Goal: Information Seeking & Learning: Learn about a topic

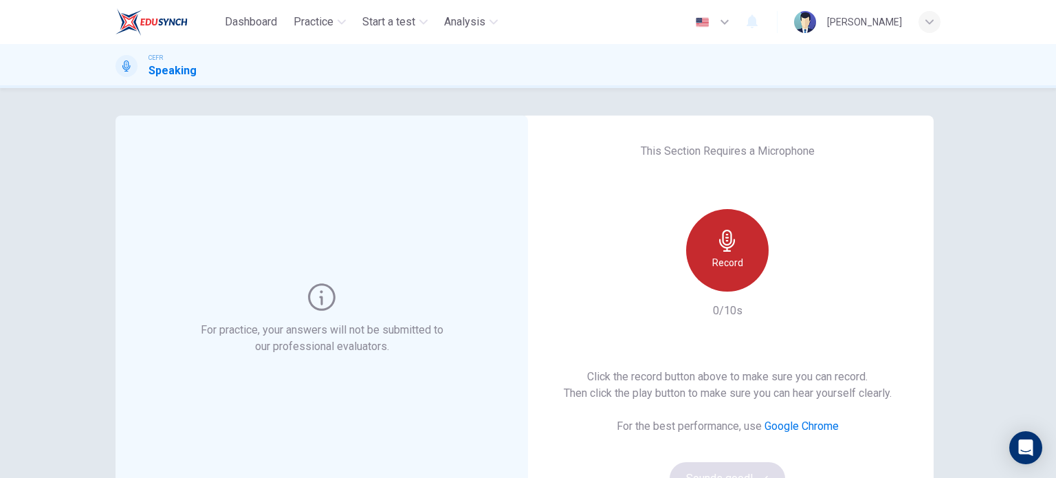
click at [731, 236] on icon "button" at bounding box center [727, 241] width 22 height 22
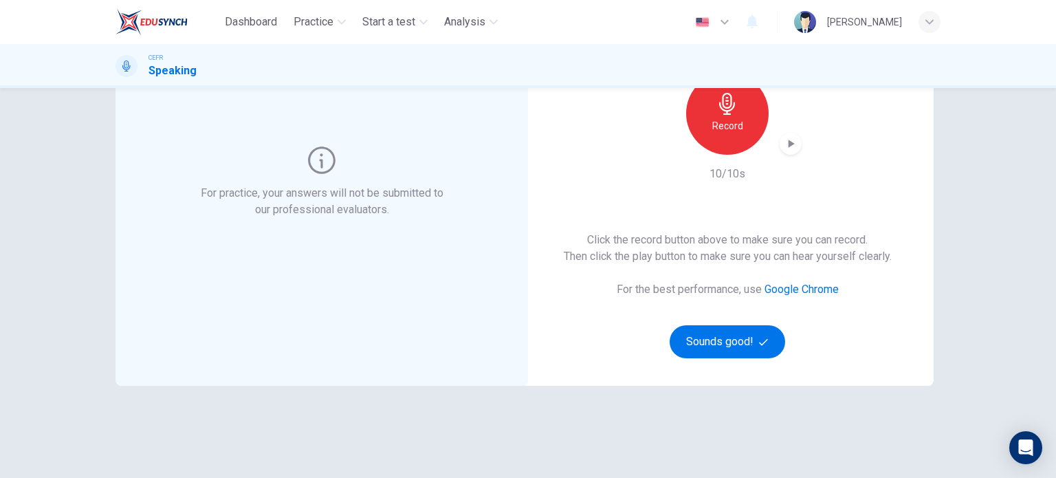
scroll to position [140, 0]
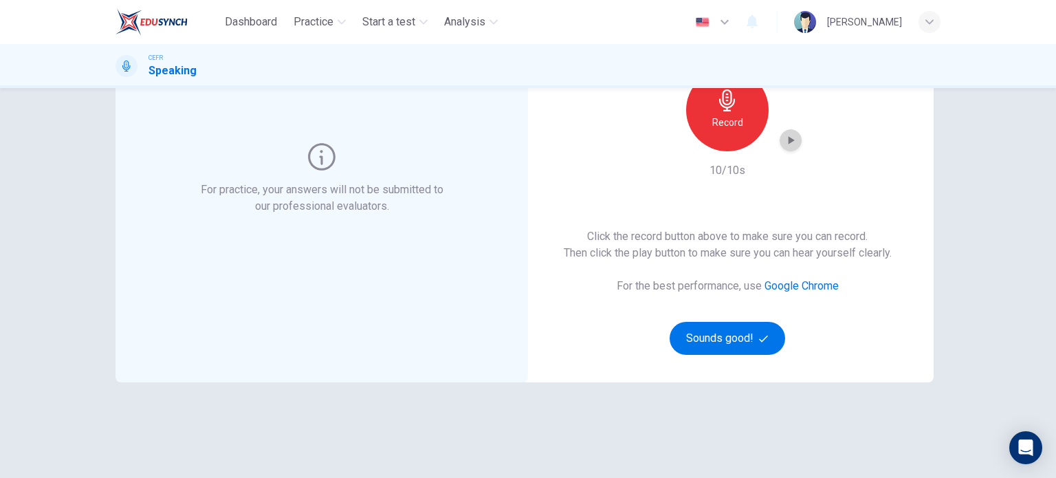
click at [788, 142] on icon "button" at bounding box center [791, 140] width 6 height 8
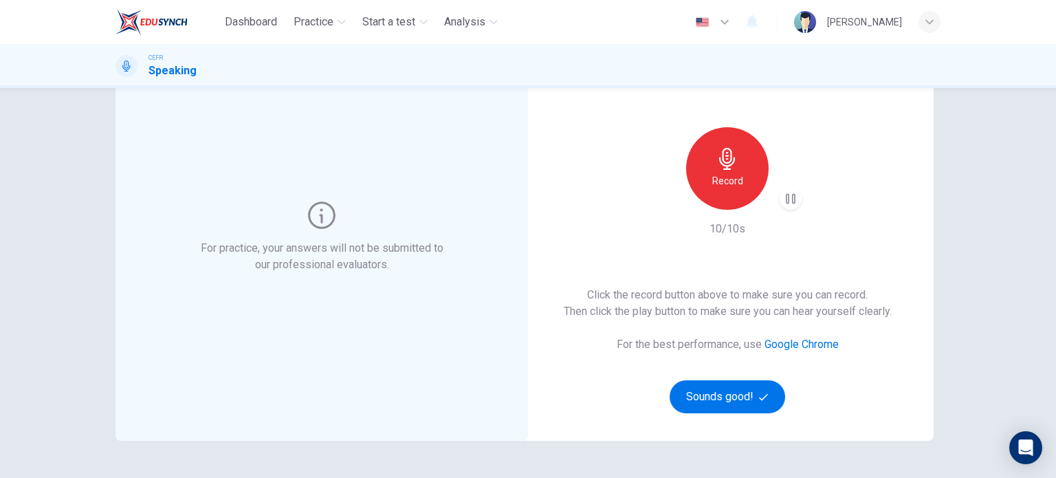
scroll to position [82, 0]
click at [741, 386] on button "Sounds good!" at bounding box center [727, 395] width 115 height 33
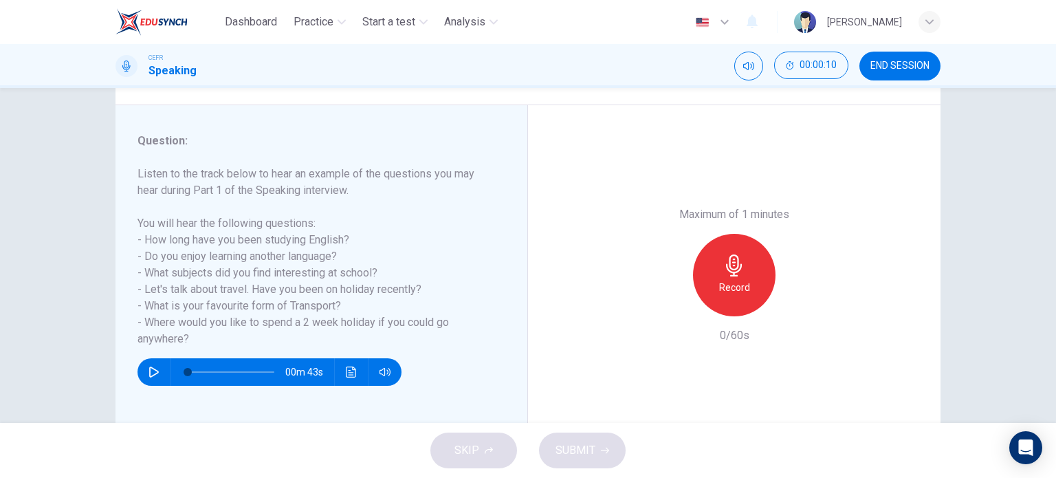
scroll to position [148, 0]
click at [150, 374] on icon "button" at bounding box center [154, 371] width 10 height 11
click at [150, 374] on icon "button" at bounding box center [153, 371] width 11 height 11
click at [767, 281] on div "Record" at bounding box center [734, 275] width 82 height 82
click at [797, 300] on icon "button" at bounding box center [797, 305] width 14 height 14
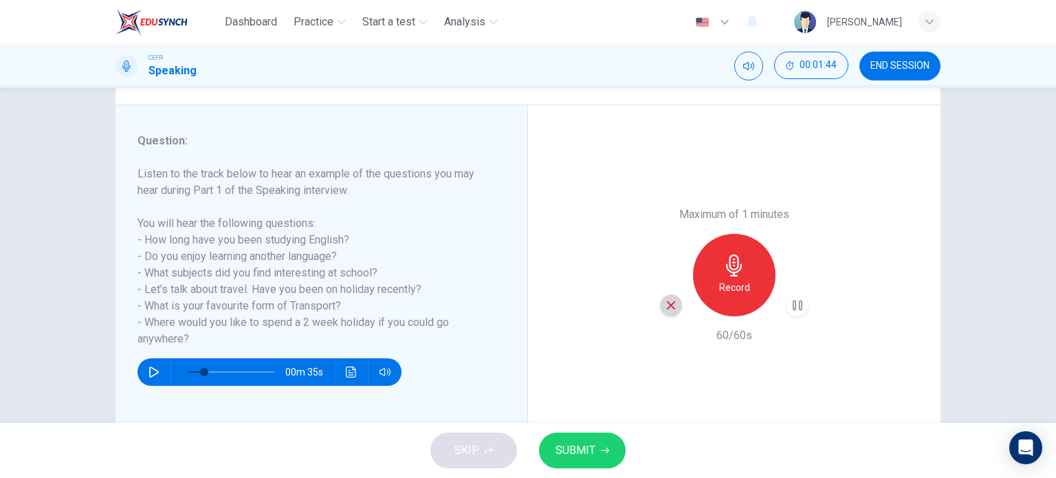
click at [667, 305] on icon "button" at bounding box center [671, 305] width 8 height 8
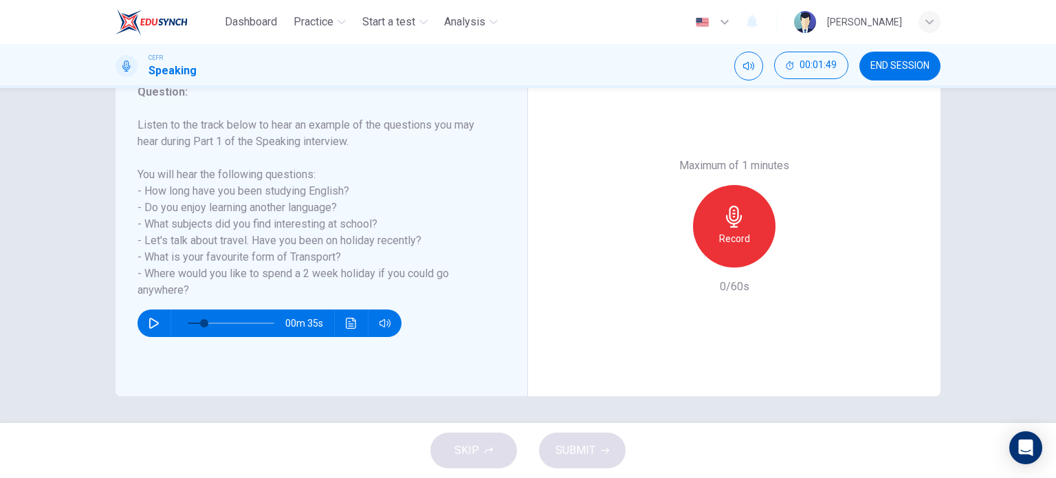
scroll to position [109, 0]
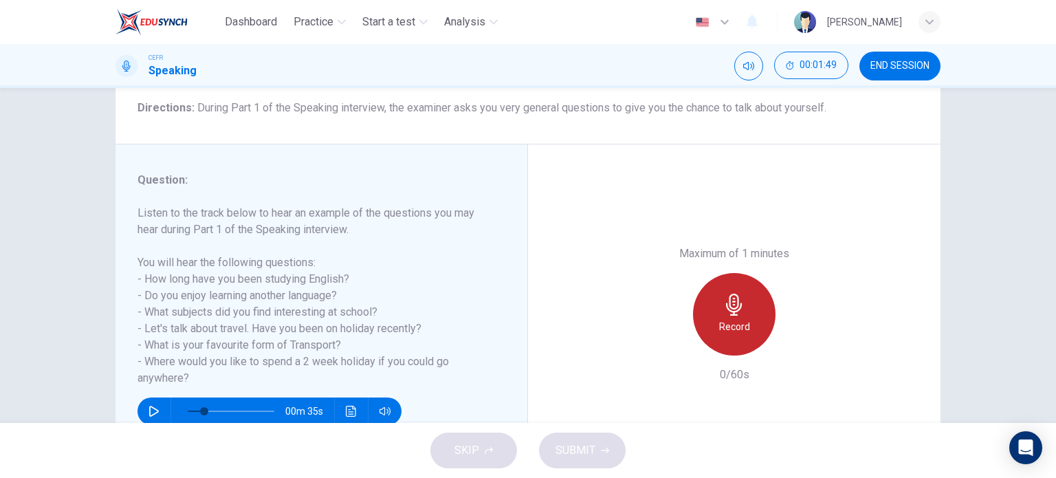
click at [733, 291] on div "Record" at bounding box center [734, 314] width 82 height 82
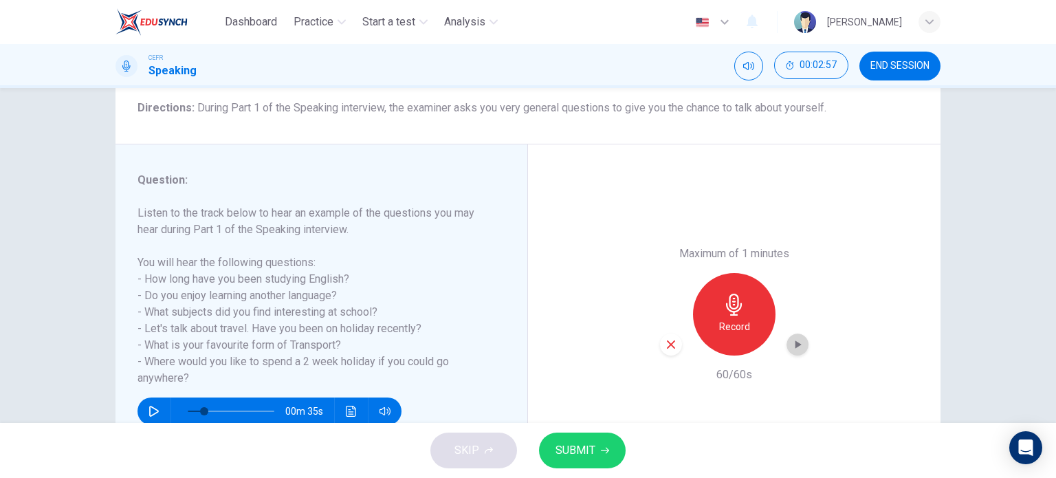
click at [795, 346] on icon "button" at bounding box center [797, 345] width 14 height 14
click at [670, 353] on div "button" at bounding box center [671, 344] width 22 height 22
type input "19"
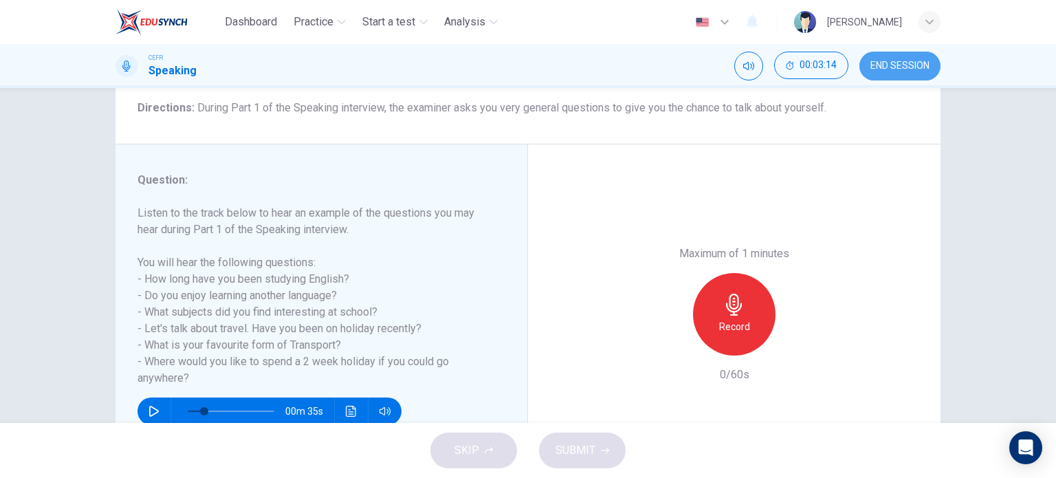
click at [892, 65] on span "END SESSION" at bounding box center [899, 65] width 59 height 11
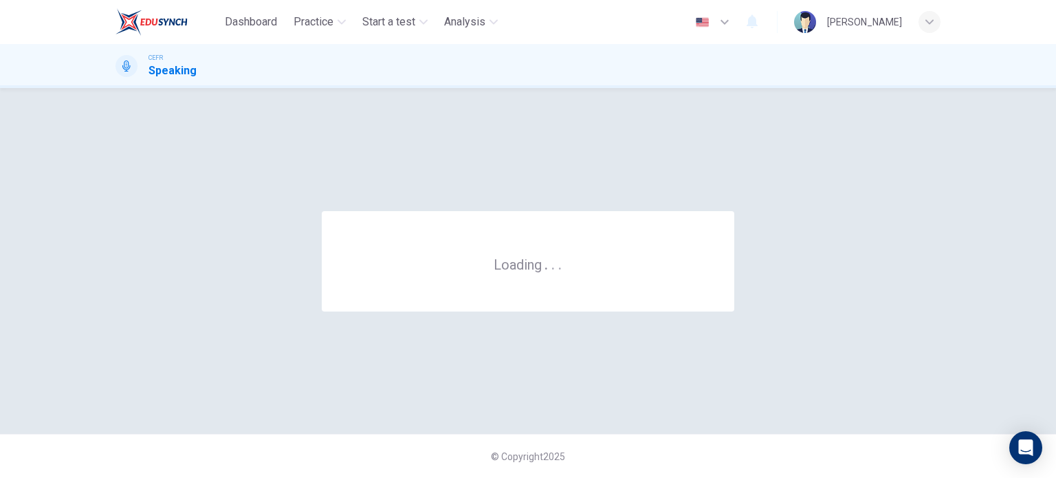
scroll to position [0, 0]
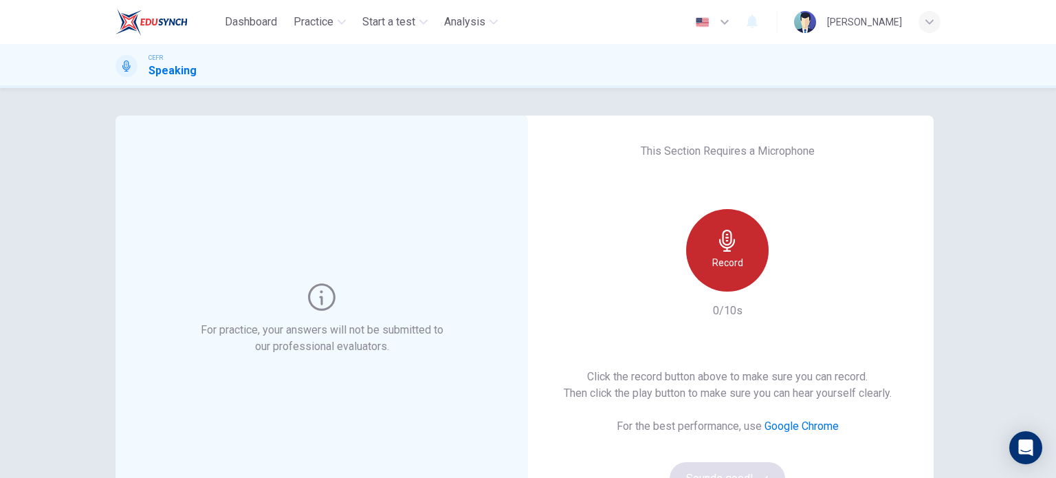
click at [712, 257] on h6 "Record" at bounding box center [727, 262] width 31 height 16
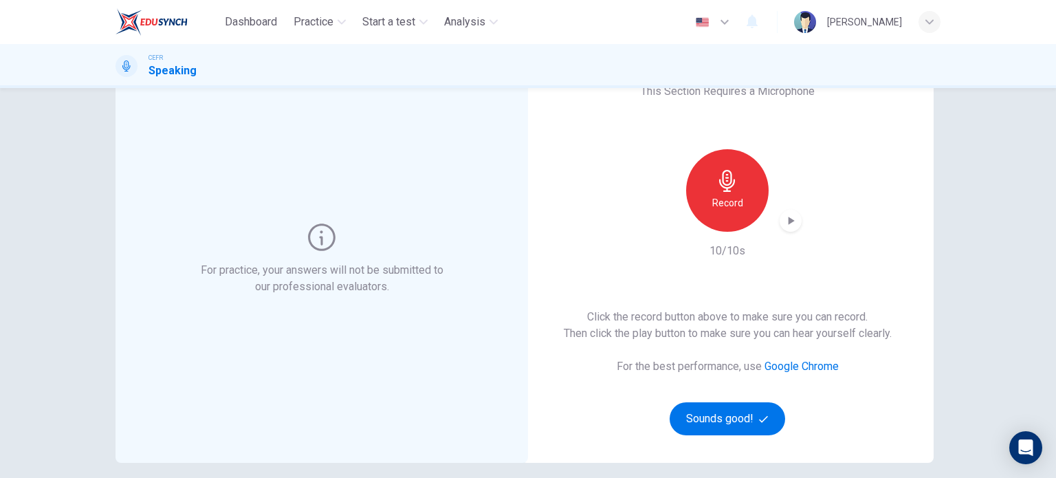
scroll to position [63, 0]
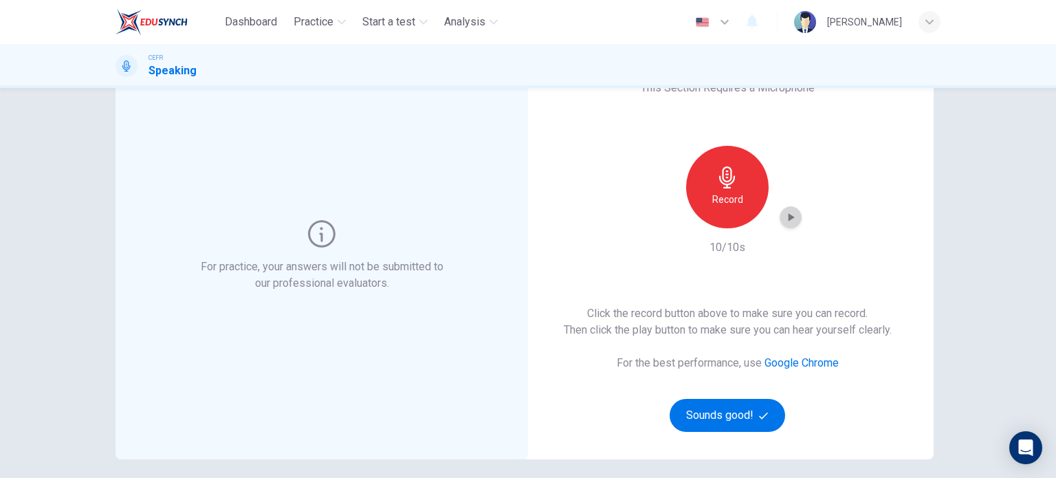
click at [790, 214] on icon "button" at bounding box center [791, 217] width 14 height 14
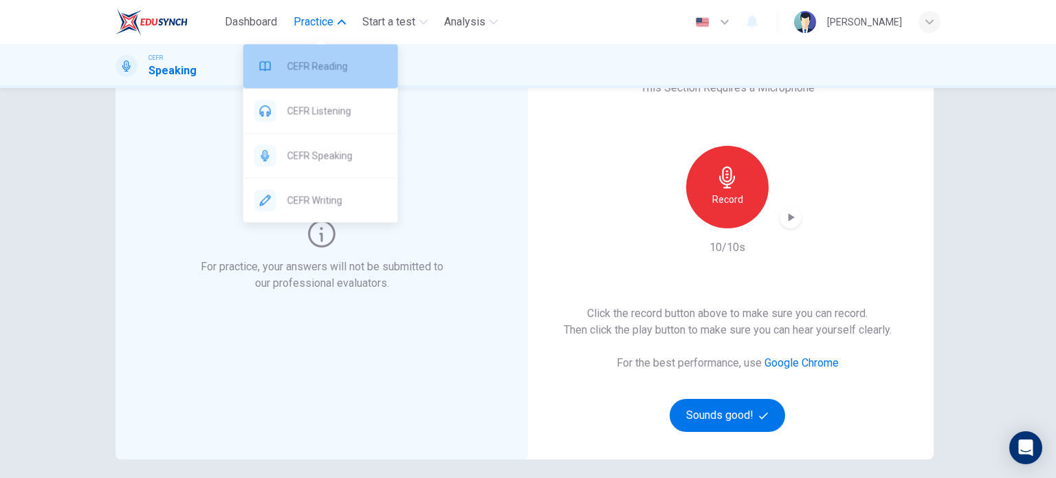
click at [324, 63] on span "CEFR Reading" at bounding box center [337, 66] width 100 height 16
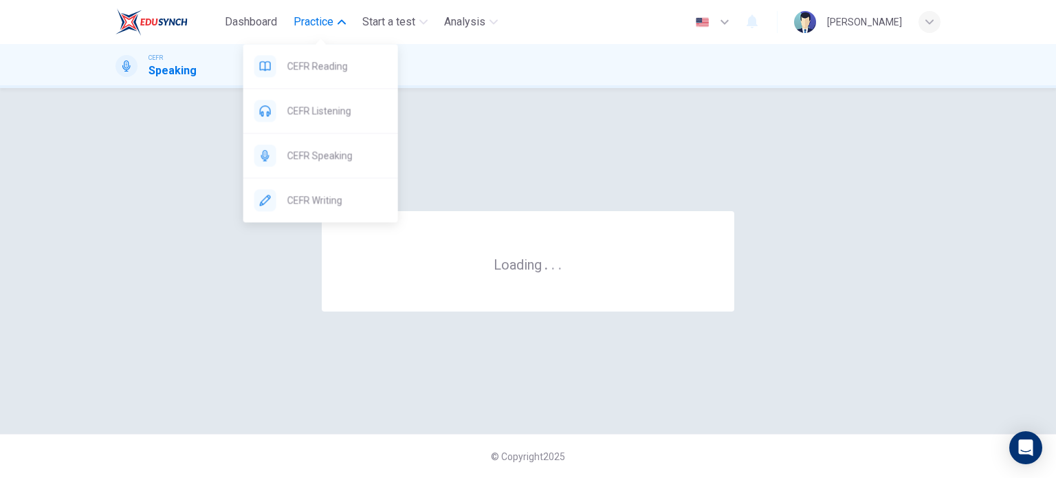
scroll to position [0, 0]
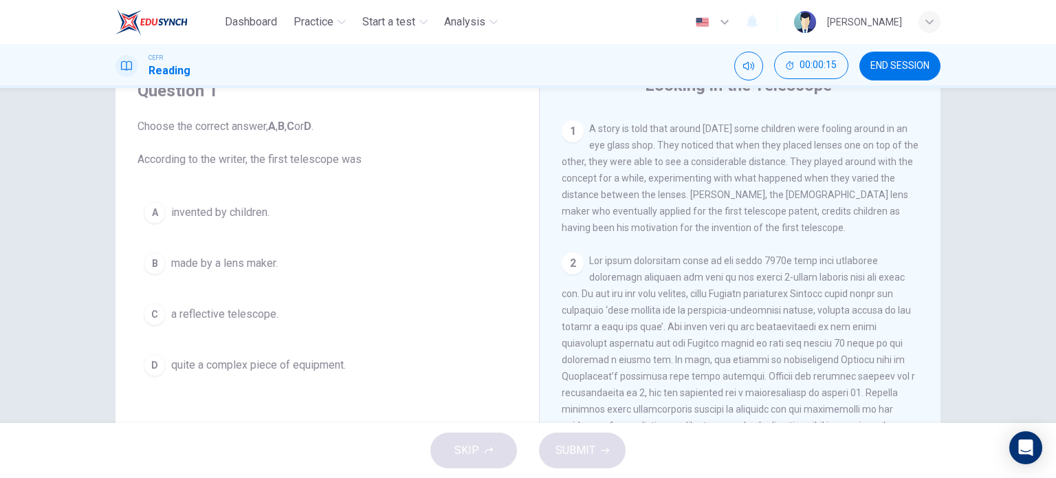
scroll to position [62, 0]
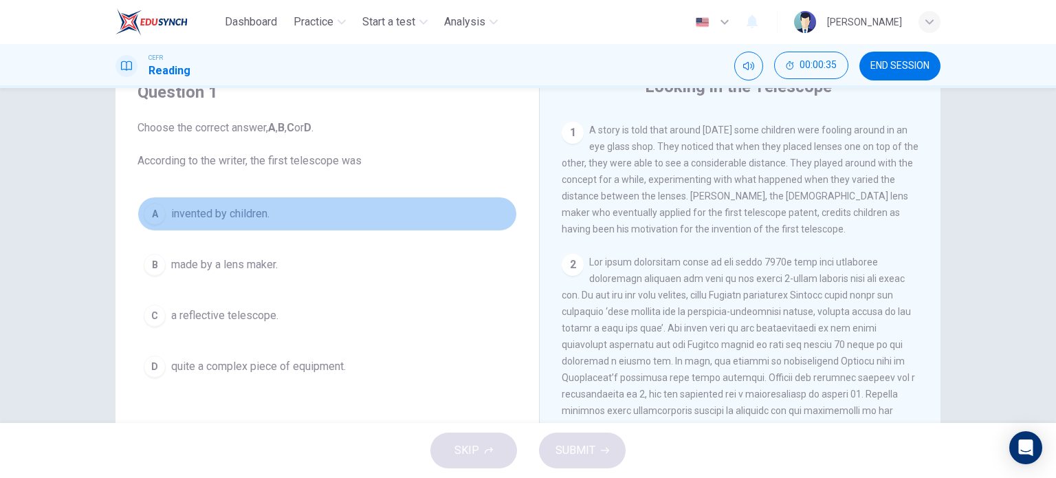
click at [191, 220] on span "invented by children." at bounding box center [220, 214] width 98 height 16
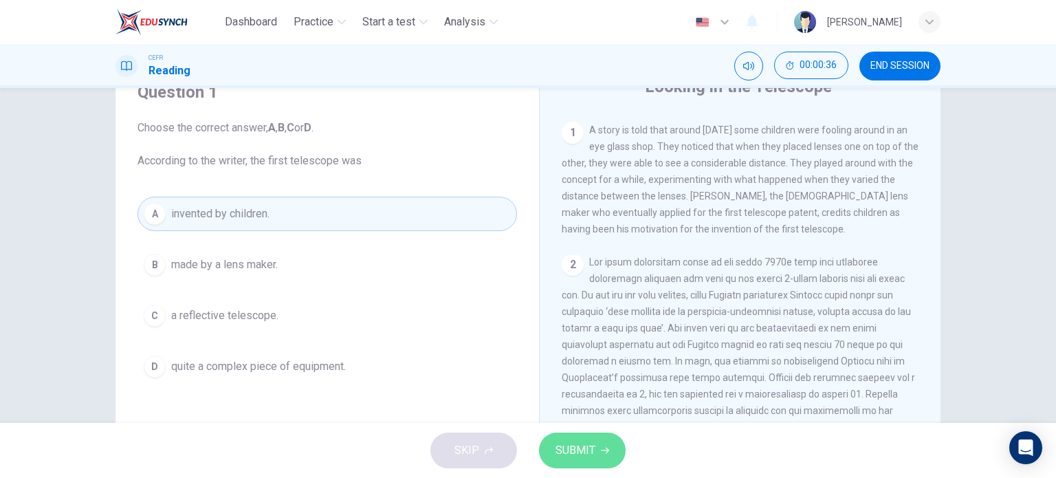
click at [597, 461] on button "SUBMIT" at bounding box center [582, 450] width 87 height 36
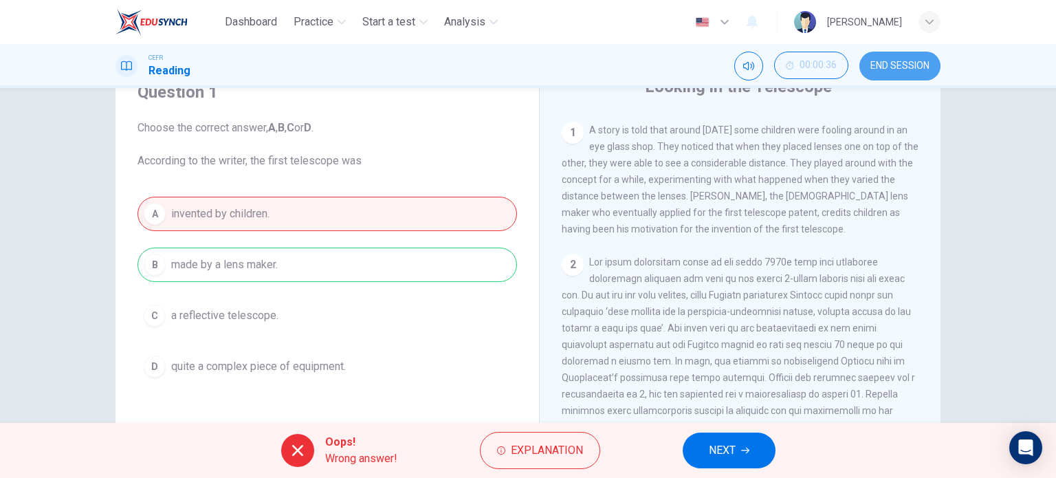
click at [900, 63] on span "END SESSION" at bounding box center [899, 65] width 59 height 11
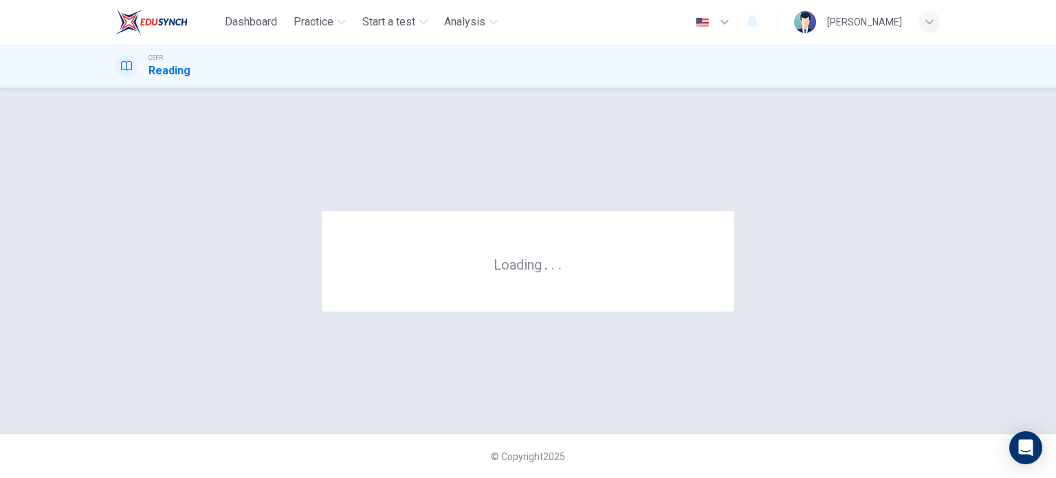
scroll to position [0, 0]
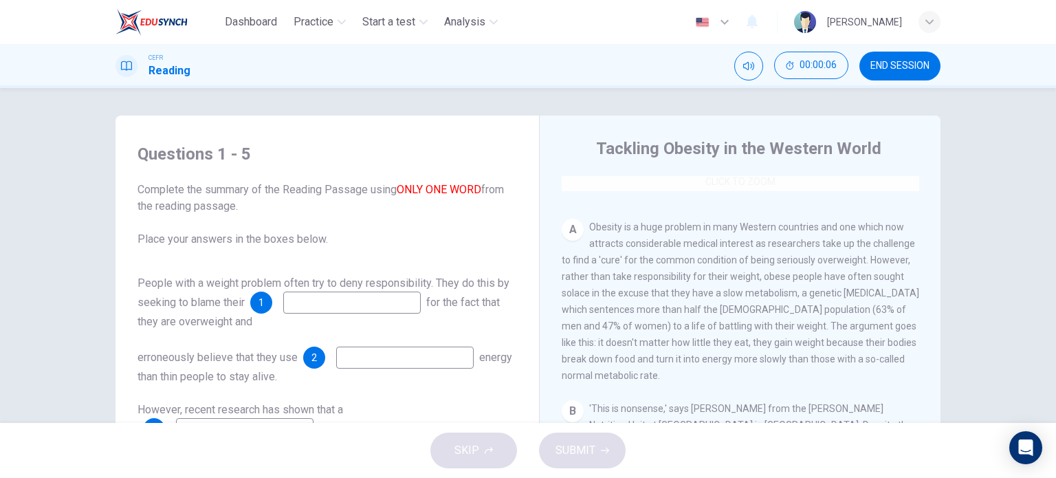
scroll to position [250, 0]
click at [334, 307] on input at bounding box center [351, 302] width 137 height 22
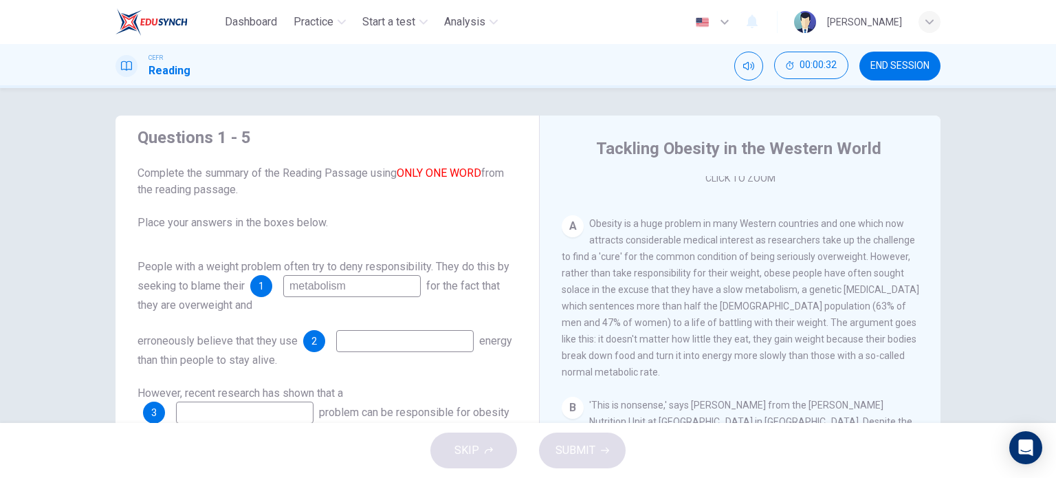
scroll to position [16, 0]
type input "metabolism"
click at [437, 339] on input at bounding box center [404, 341] width 137 height 22
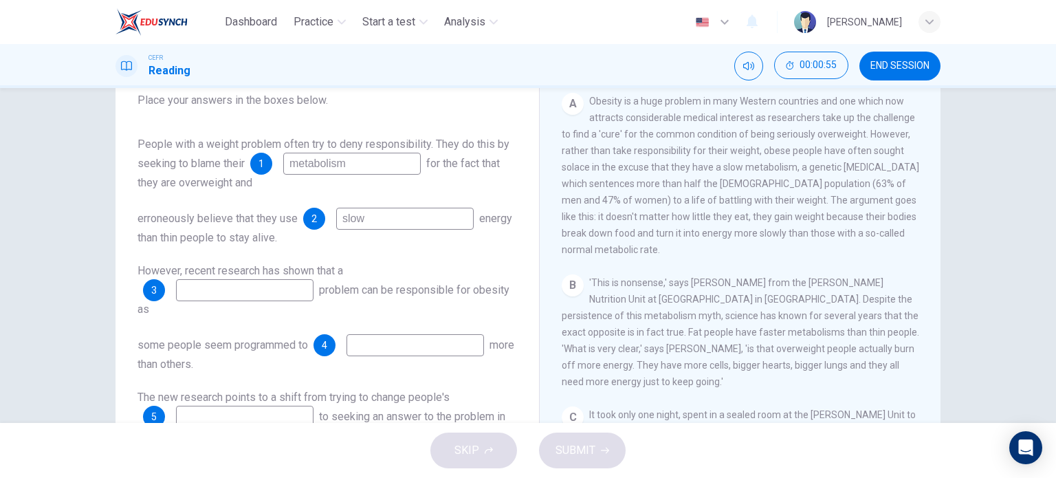
scroll to position [124, 0]
type input "slow"
click at [148, 294] on div "3" at bounding box center [154, 289] width 22 height 22
click at [242, 286] on input at bounding box center [244, 289] width 137 height 22
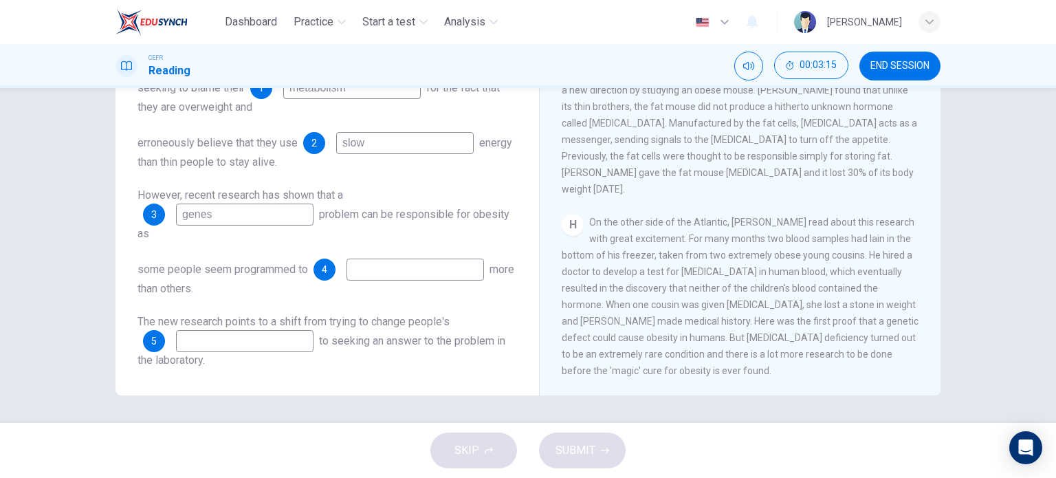
scroll to position [1163, 0]
type input "genes"
click at [267, 334] on input at bounding box center [244, 341] width 137 height 22
type input "mindset"
drag, startPoint x: 243, startPoint y: 210, endPoint x: 166, endPoint y: 206, distance: 77.8
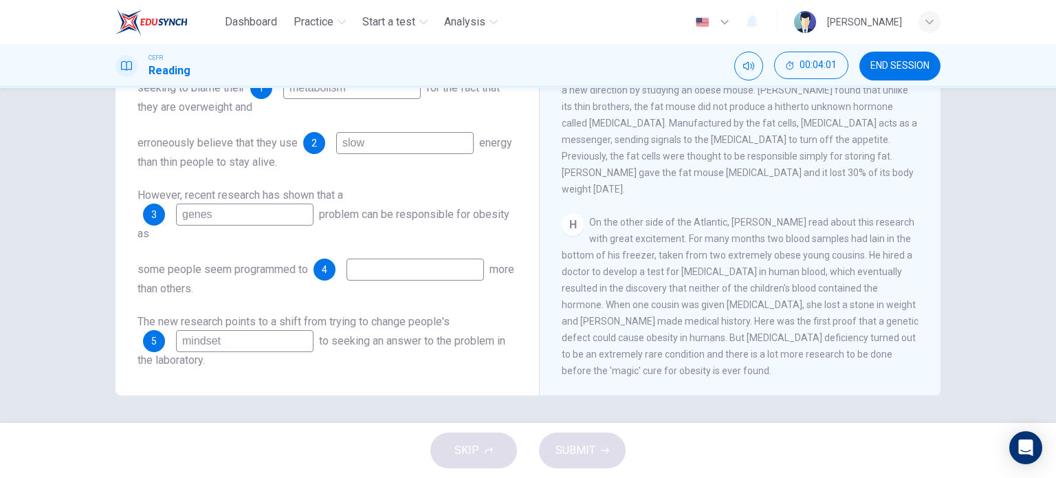
click at [166, 206] on div "3 genes" at bounding box center [228, 214] width 170 height 22
click at [323, 351] on div "The new research points to a shift from trying to change people's 5 mindset to …" at bounding box center [326, 340] width 379 height 55
click at [402, 269] on input at bounding box center [414, 269] width 137 height 22
type input "leptin"
click at [604, 456] on button "SUBMIT" at bounding box center [582, 450] width 87 height 36
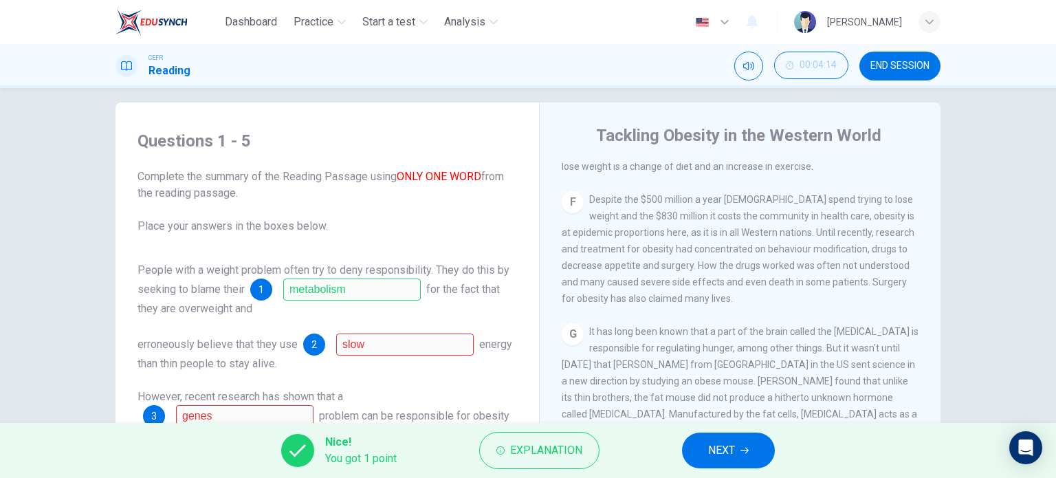
scroll to position [198, 0]
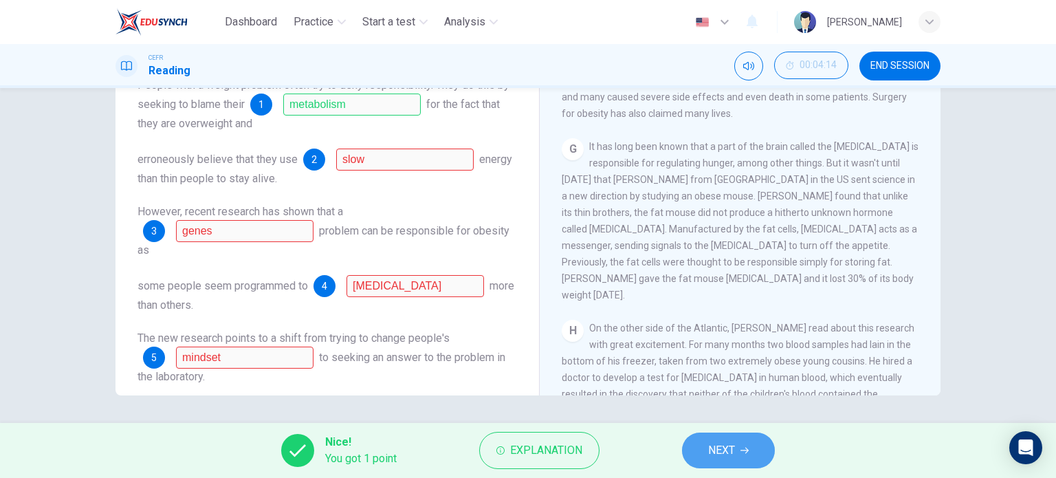
click at [729, 467] on button "NEXT" at bounding box center [728, 450] width 93 height 36
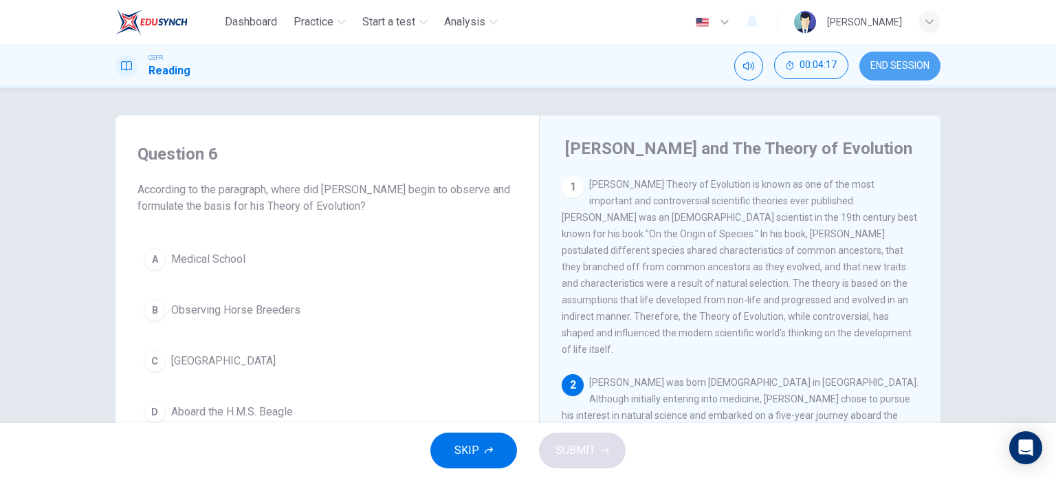
click at [900, 67] on span "END SESSION" at bounding box center [899, 65] width 59 height 11
